Goal: Navigation & Orientation: Find specific page/section

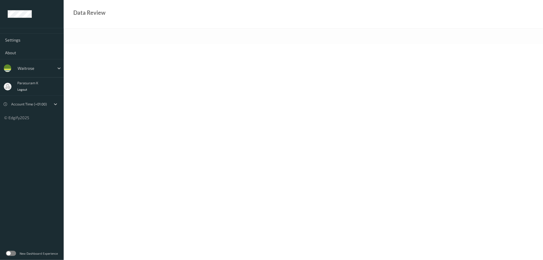
click at [13, 253] on label at bounding box center [11, 253] width 10 height 5
click at [11, 255] on label at bounding box center [11, 253] width 10 height 5
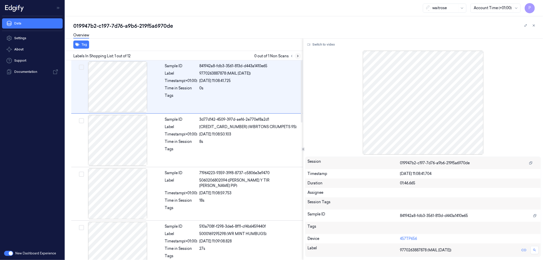
click at [298, 54] on icon at bounding box center [298, 56] width 4 height 4
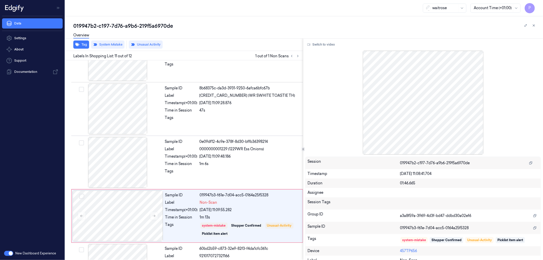
scroll to position [443, 0]
